Goal: Entertainment & Leisure: Consume media (video, audio)

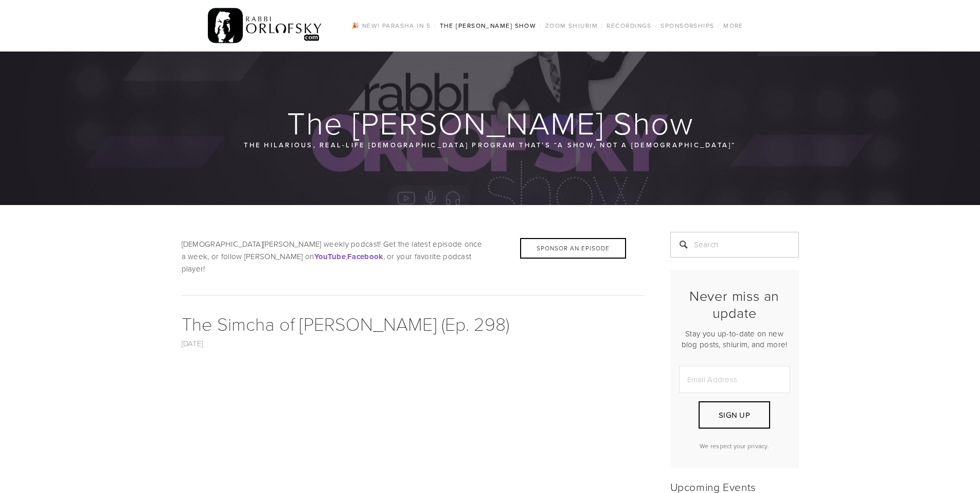
scroll to position [257, 0]
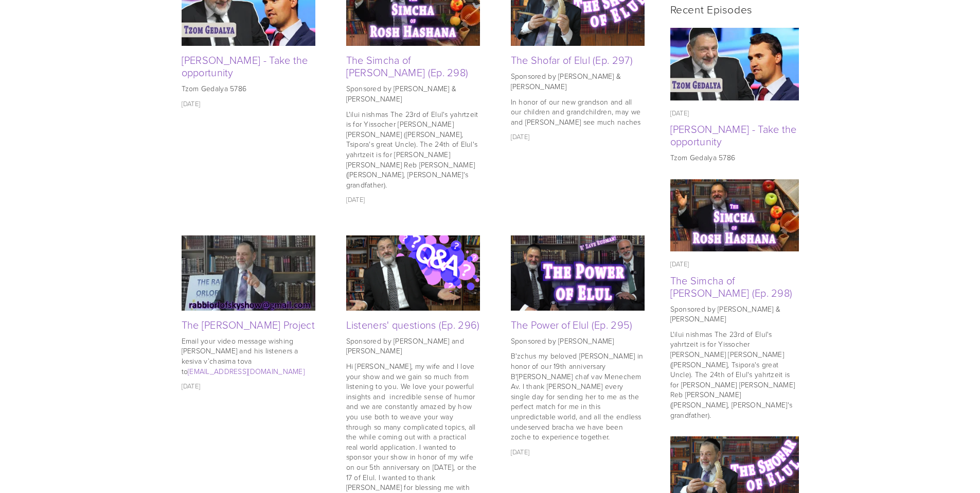
scroll to position [505, 0]
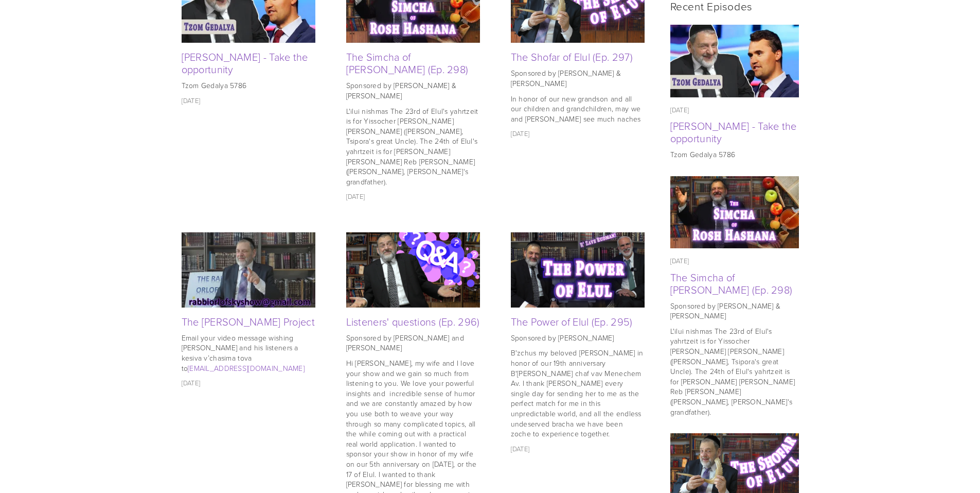
click at [419, 245] on img at bounding box center [413, 269] width 134 height 89
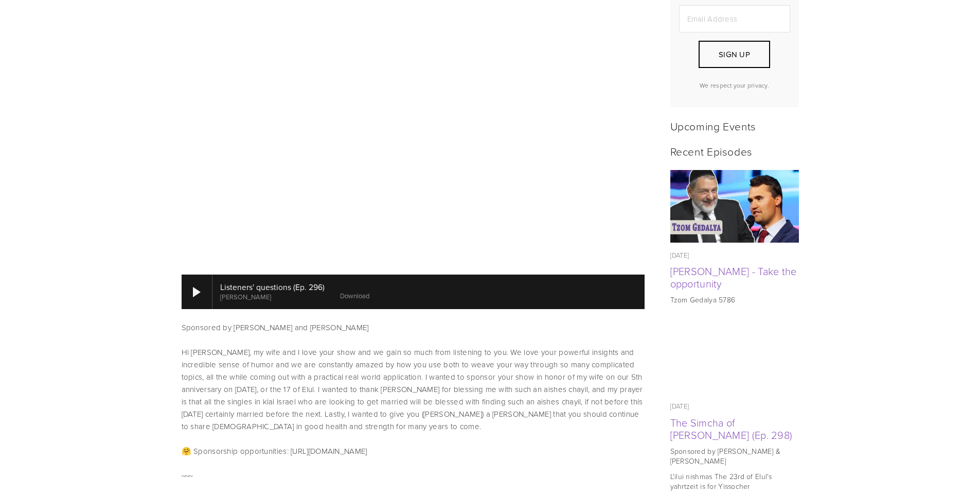
scroll to position [360, 0]
